Goal: Find contact information: Find contact information

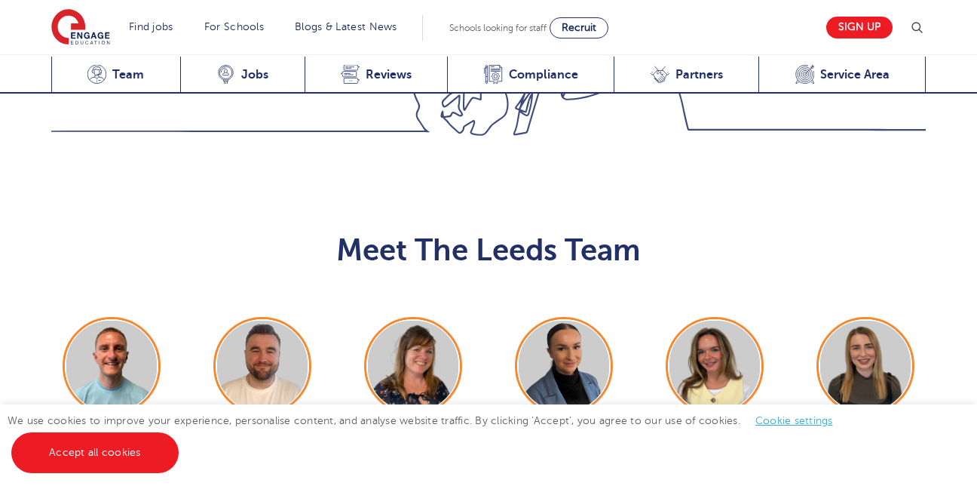
scroll to position [1628, 0]
click at [262, 429] on span "[PERSON_NAME]" at bounding box center [262, 450] width 121 height 42
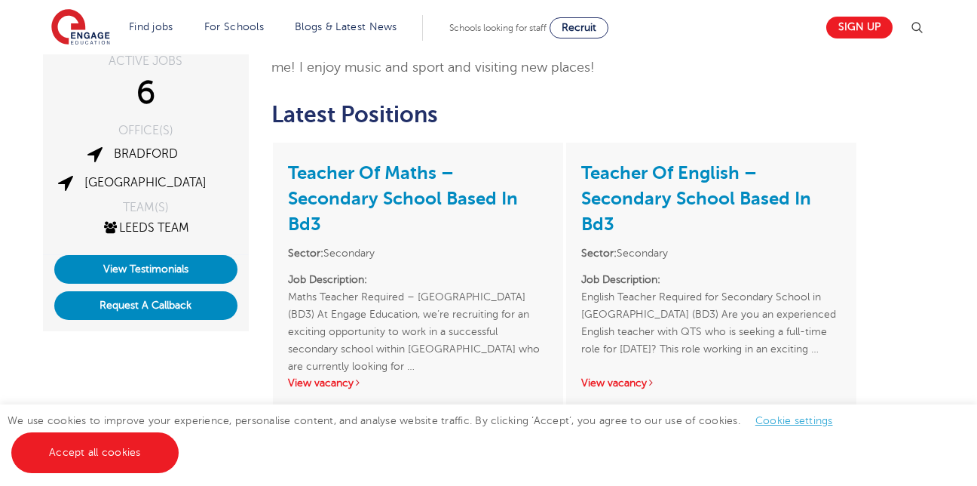
scroll to position [264, 0]
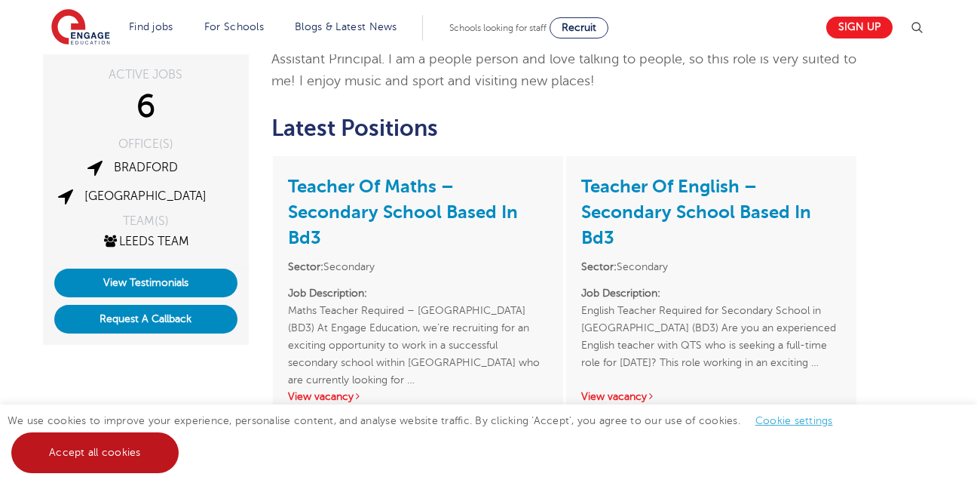
click at [141, 454] on link "Accept all cookies" at bounding box center [94, 452] width 167 height 41
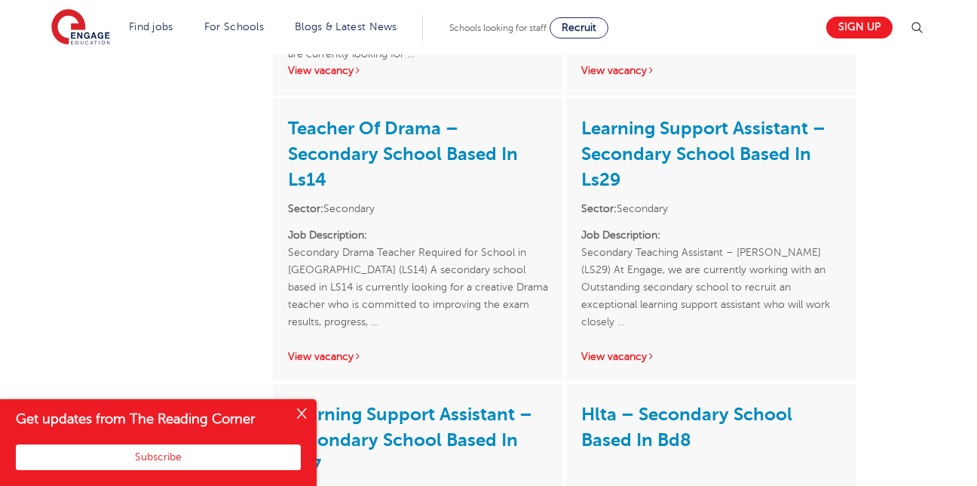
scroll to position [589, 0]
click at [301, 413] on button "Close" at bounding box center [302, 414] width 30 height 30
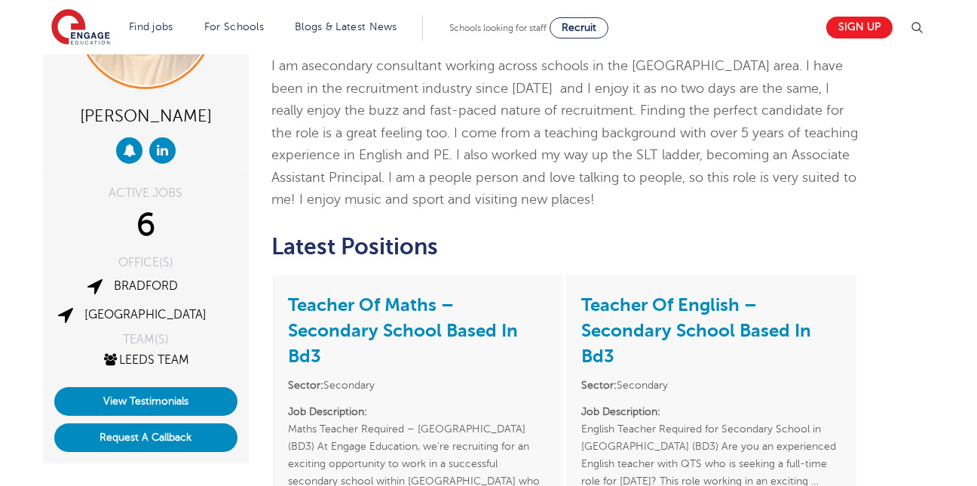
scroll to position [137, 0]
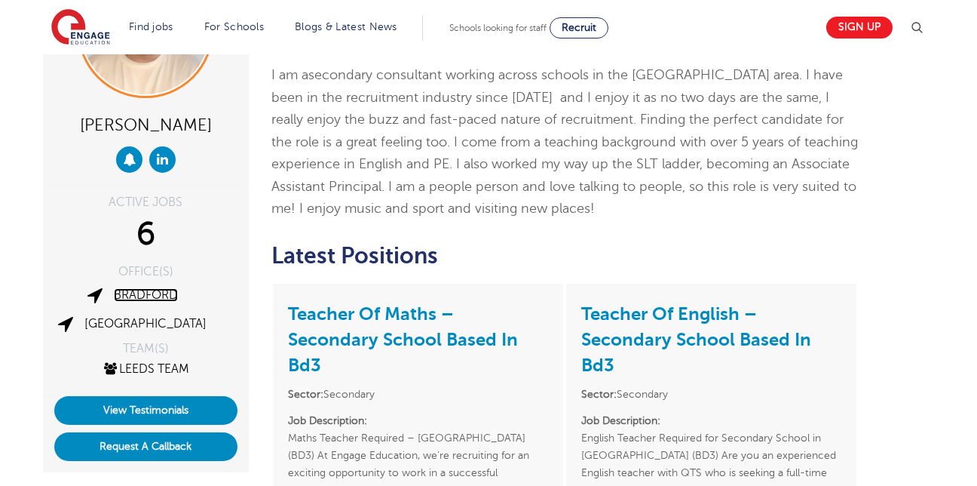
click at [150, 293] on link "Bradford" at bounding box center [146, 295] width 64 height 14
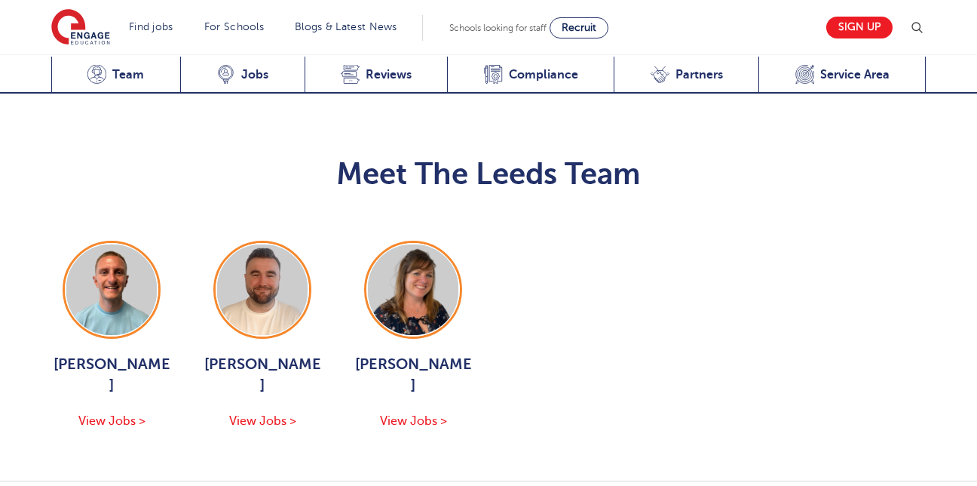
scroll to position [1613, 0]
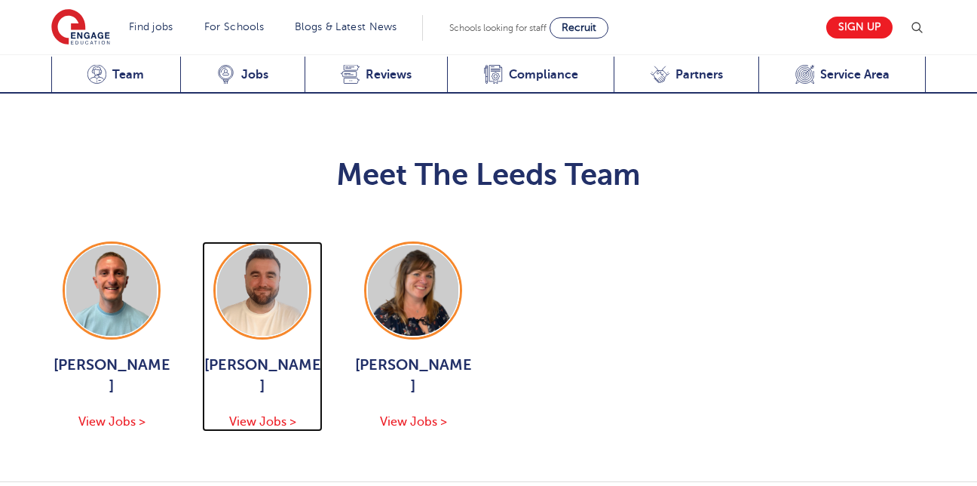
click at [270, 354] on span "[PERSON_NAME]" at bounding box center [262, 375] width 121 height 42
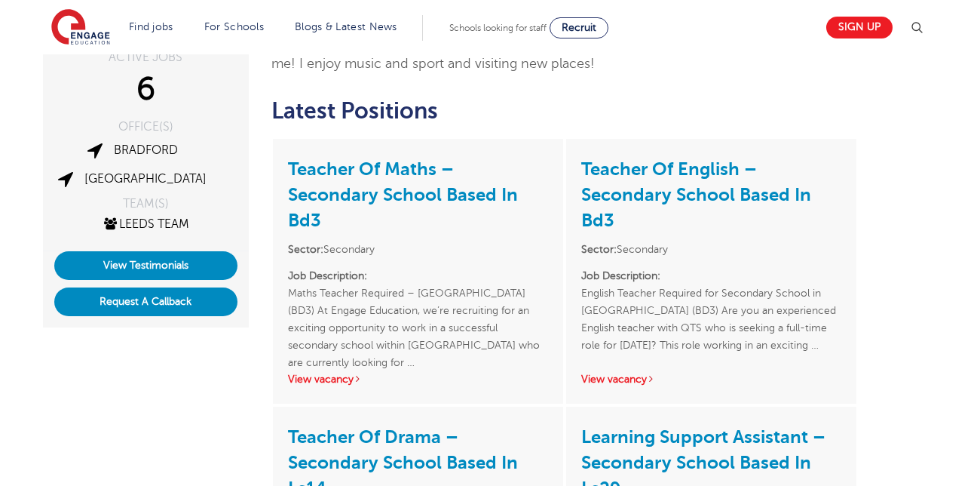
scroll to position [282, 0]
